Goal: Transaction & Acquisition: Purchase product/service

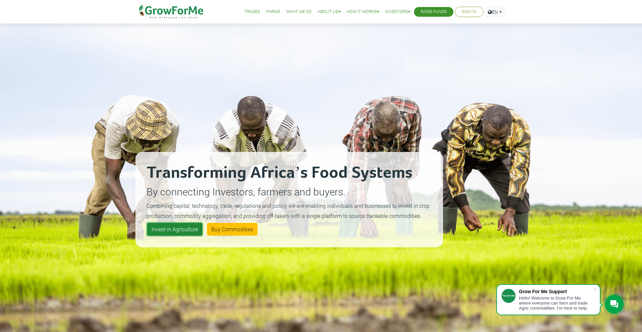
click at [190, 232] on link "Invest in Agriculture" at bounding box center [174, 229] width 55 height 13
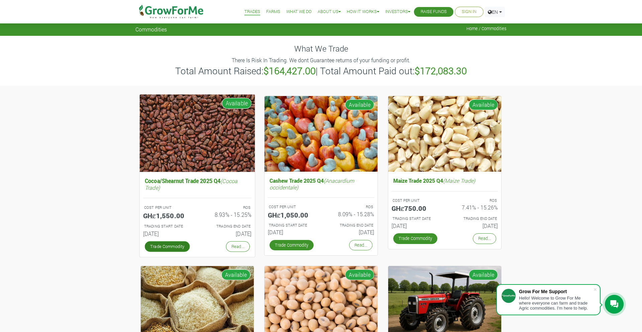
click at [178, 244] on link "Trade Commodity" at bounding box center [167, 246] width 45 height 11
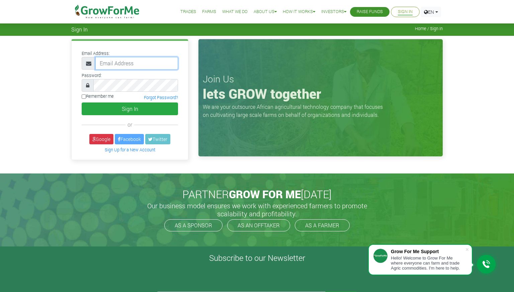
click at [120, 66] on input "email" at bounding box center [136, 63] width 83 height 13
type input "nana@growforme.com"
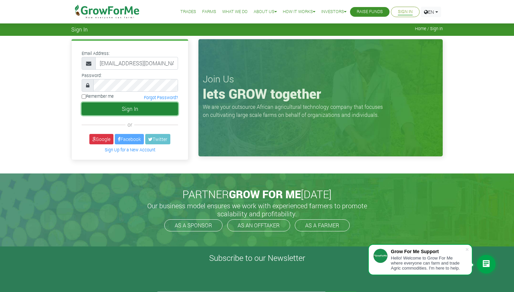
click at [145, 107] on button "Sign In" at bounding box center [130, 108] width 96 height 13
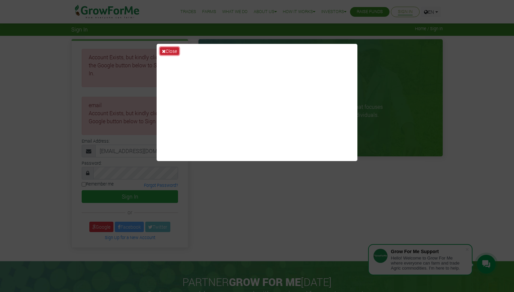
click at [169, 48] on button "Close" at bounding box center [169, 51] width 19 height 8
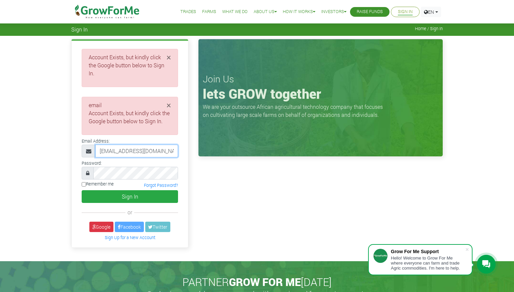
click at [128, 145] on input "nana@growforme.com" at bounding box center [136, 151] width 83 height 13
type input "sec@growforme.com"
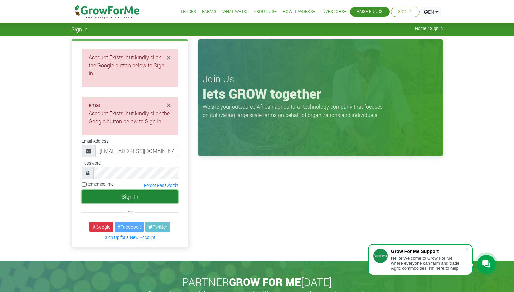
click at [115, 190] on button "Sign In" at bounding box center [130, 196] width 96 height 13
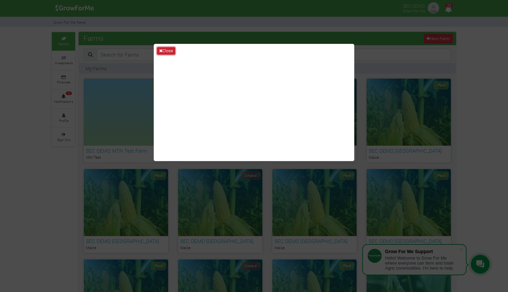
click at [167, 50] on button "Close" at bounding box center [166, 50] width 18 height 7
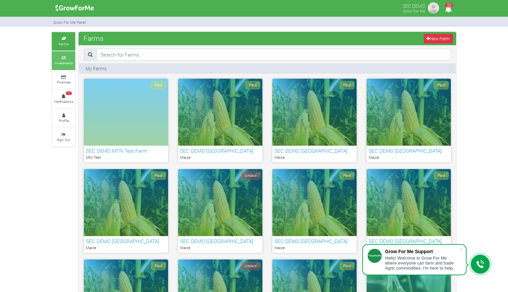
click at [71, 57] on icon at bounding box center [64, 57] width 20 height 3
